Goal: Information Seeking & Learning: Learn about a topic

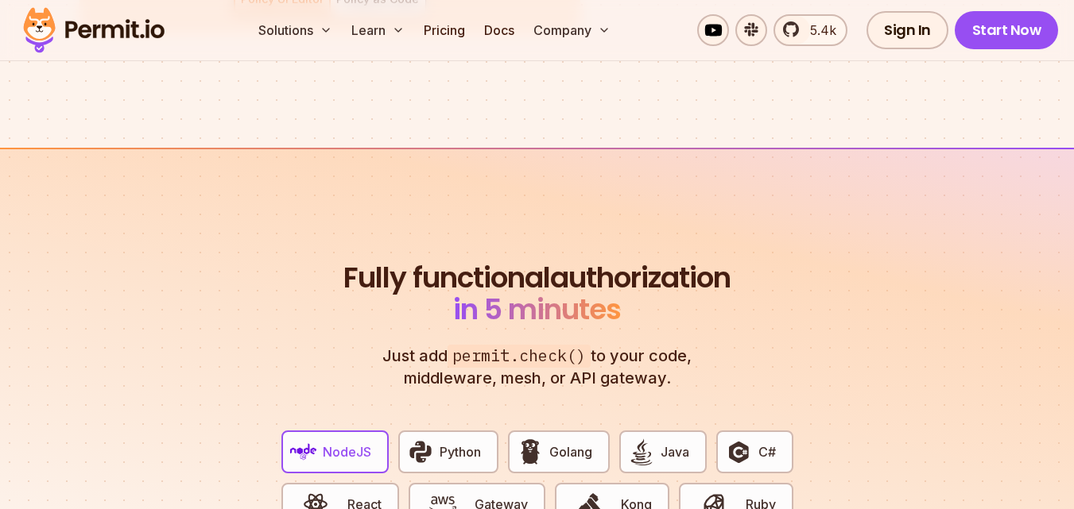
scroll to position [2737, 0]
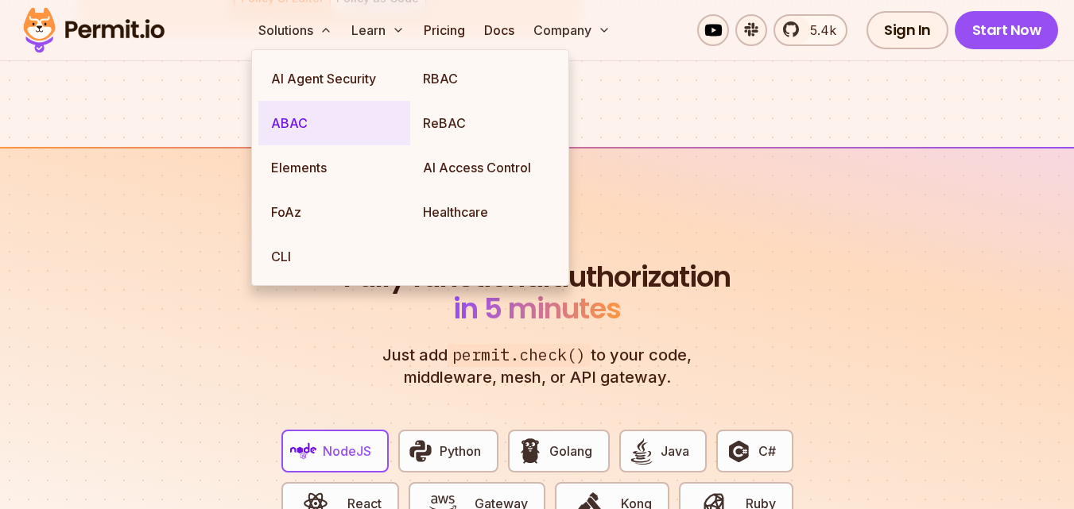
click at [305, 118] on link "ABAC" at bounding box center [334, 123] width 152 height 45
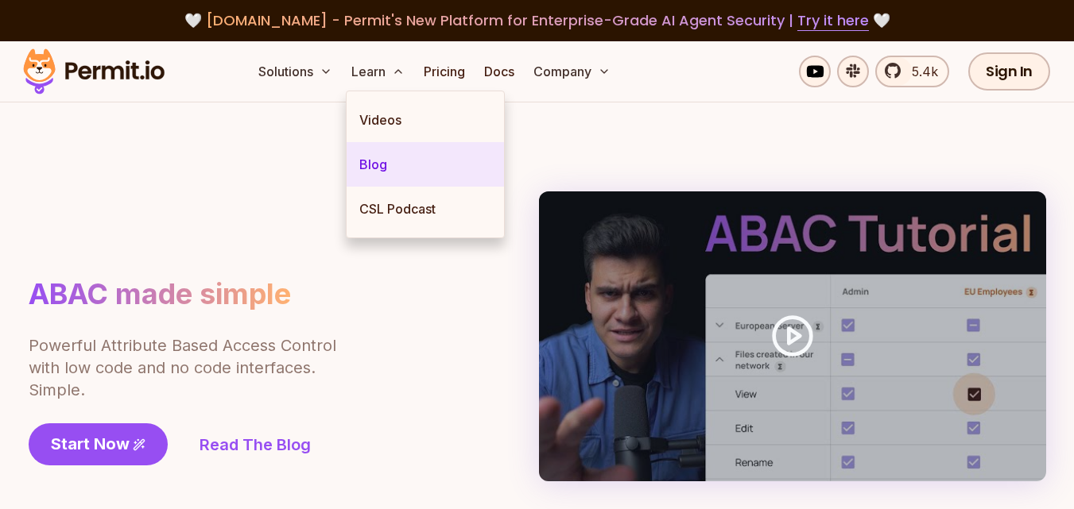
click at [413, 165] on link "Blog" at bounding box center [425, 164] width 157 height 45
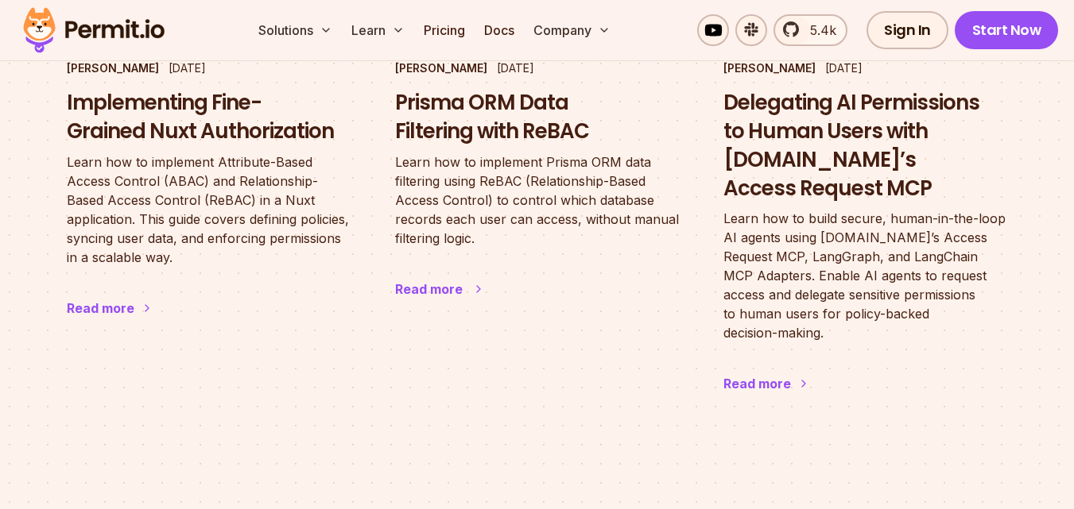
scroll to position [1762, 0]
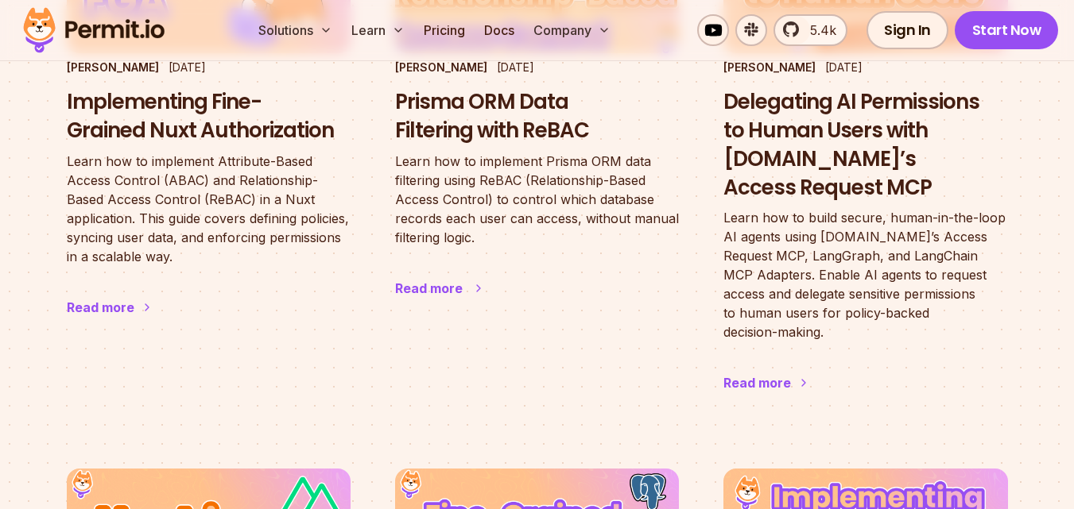
click at [453, 279] on div "Read more" at bounding box center [429, 288] width 68 height 19
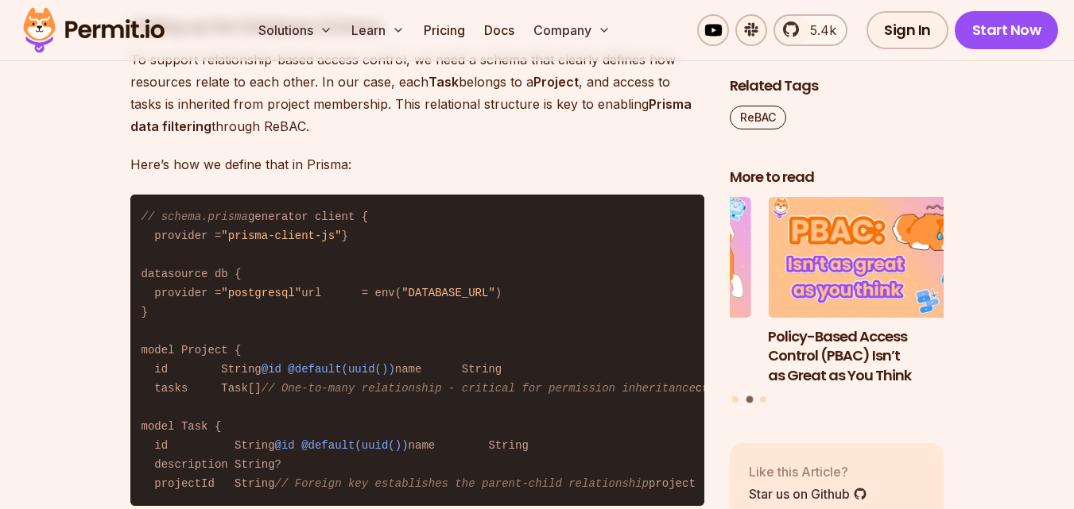
scroll to position [6030, 0]
